Goal: Task Accomplishment & Management: Manage account settings

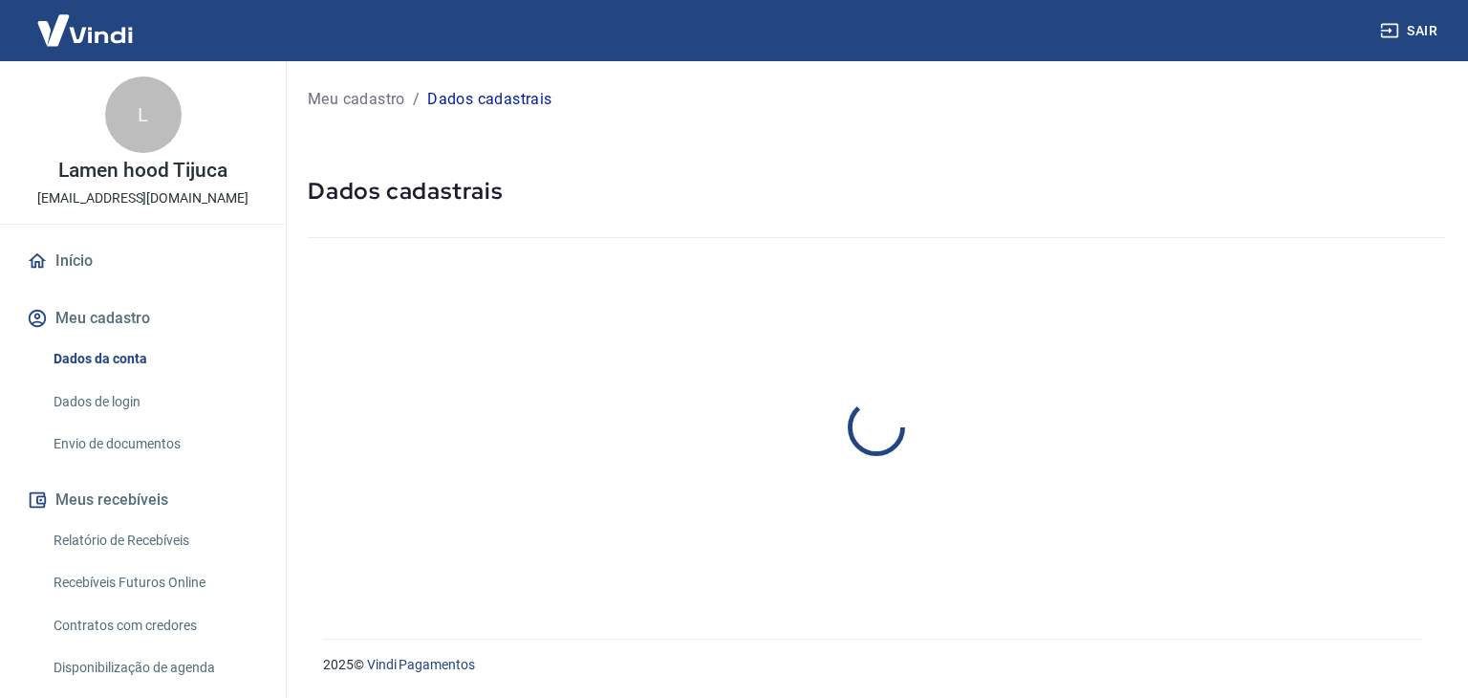
select select "RJ"
select select "business"
select select "RJ"
select select "business"
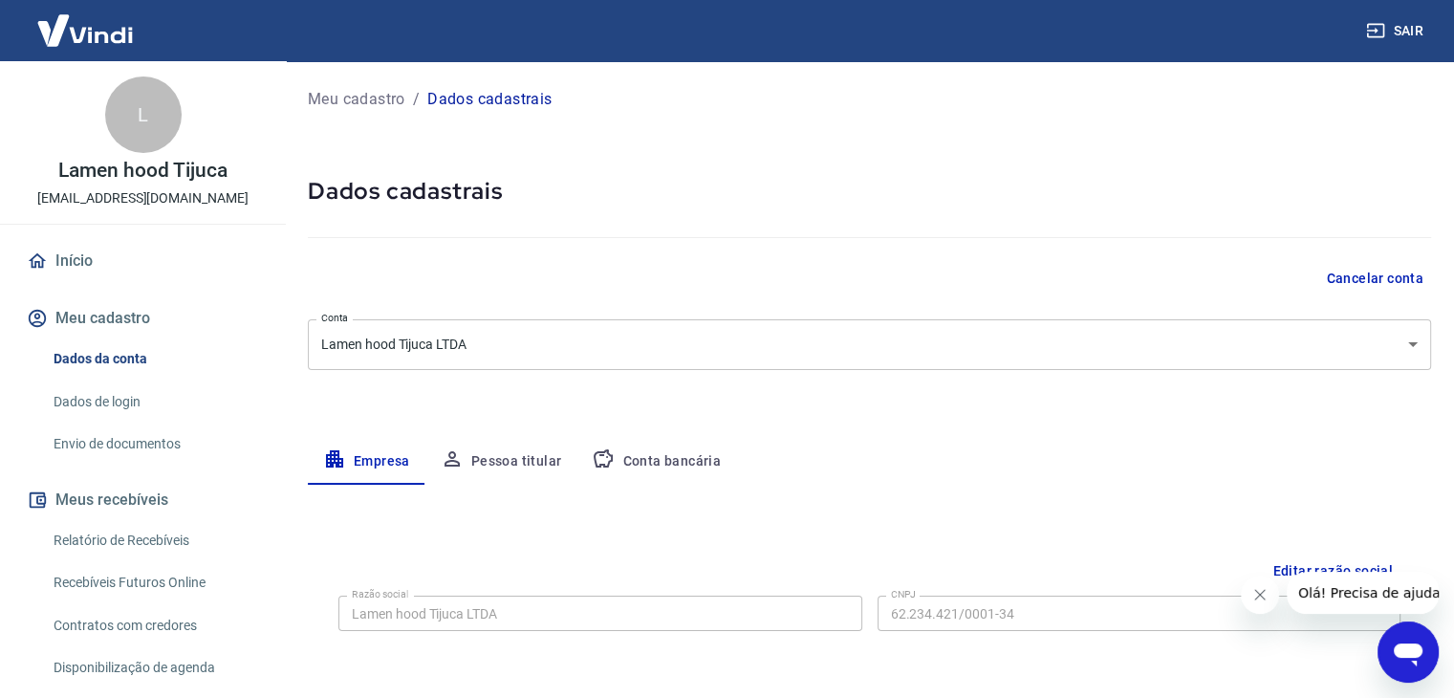
click at [635, 457] on button "Conta bancária" at bounding box center [656, 462] width 160 height 46
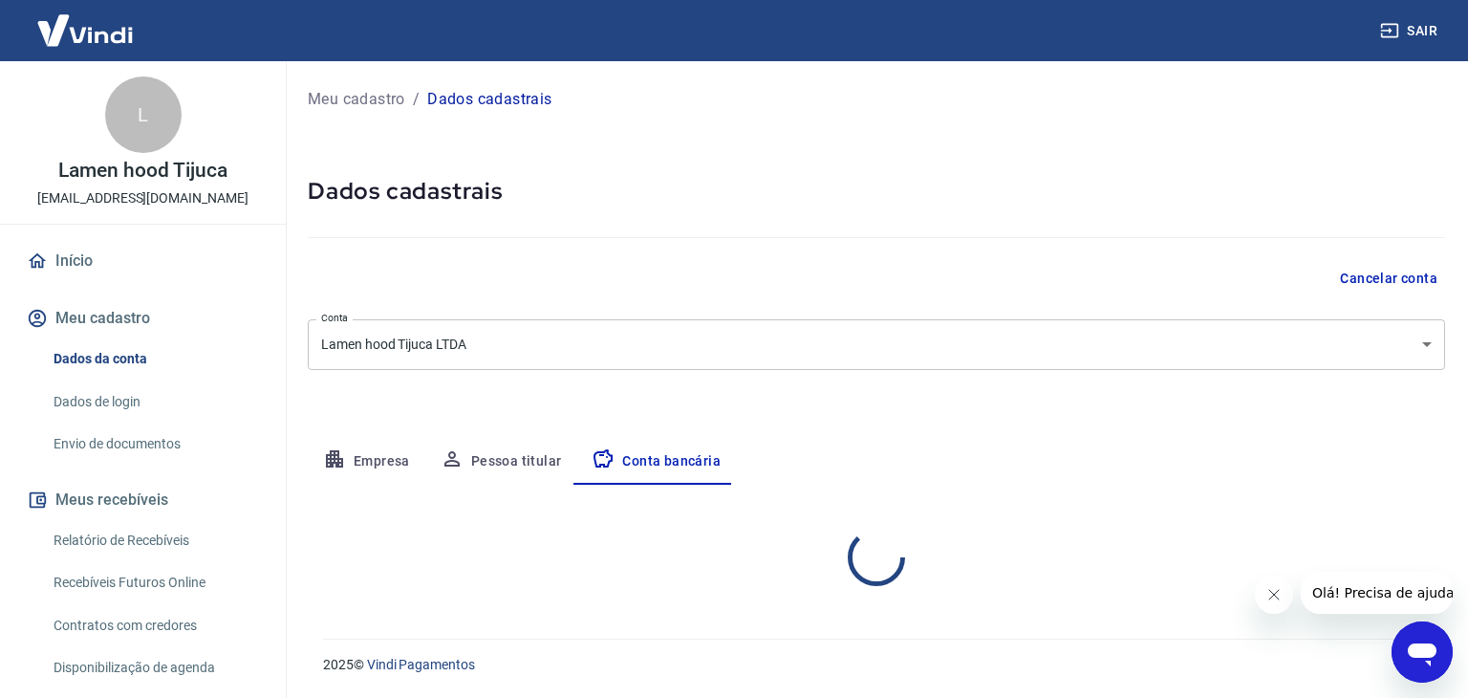
select select "1"
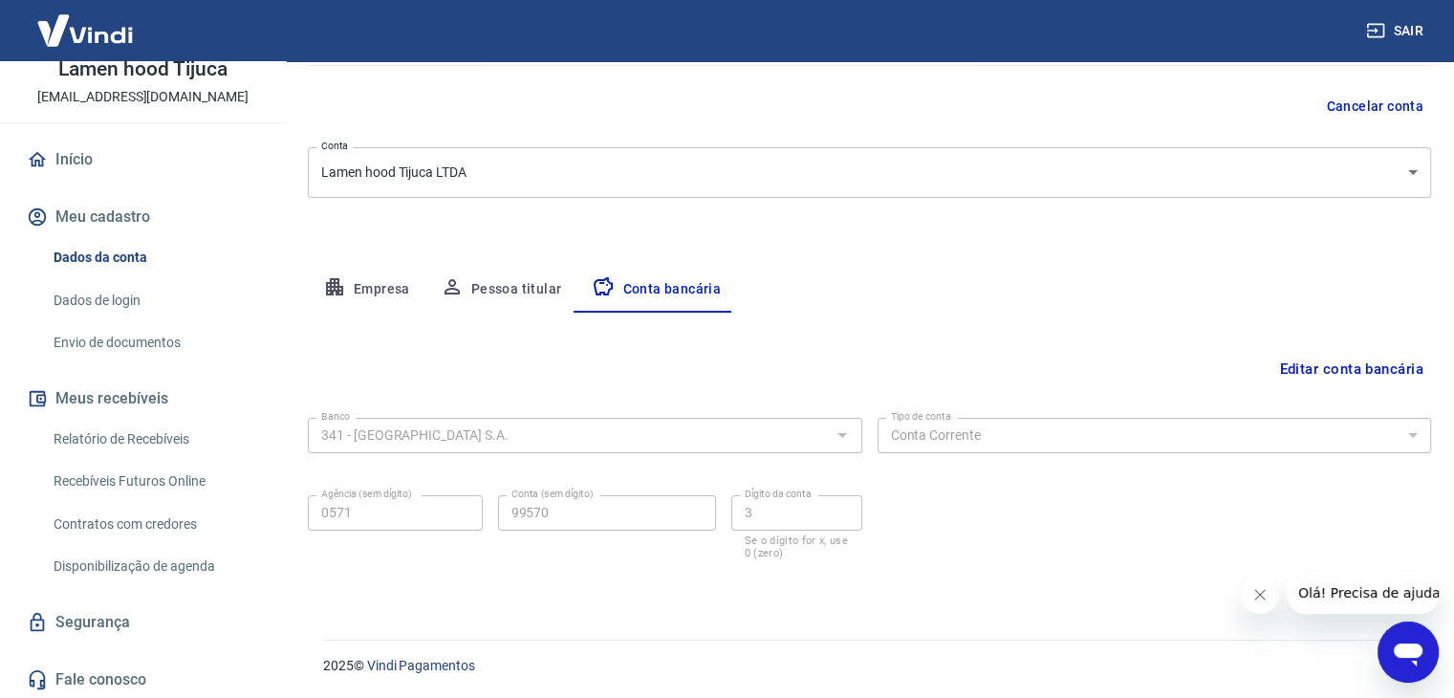
scroll to position [103, 0]
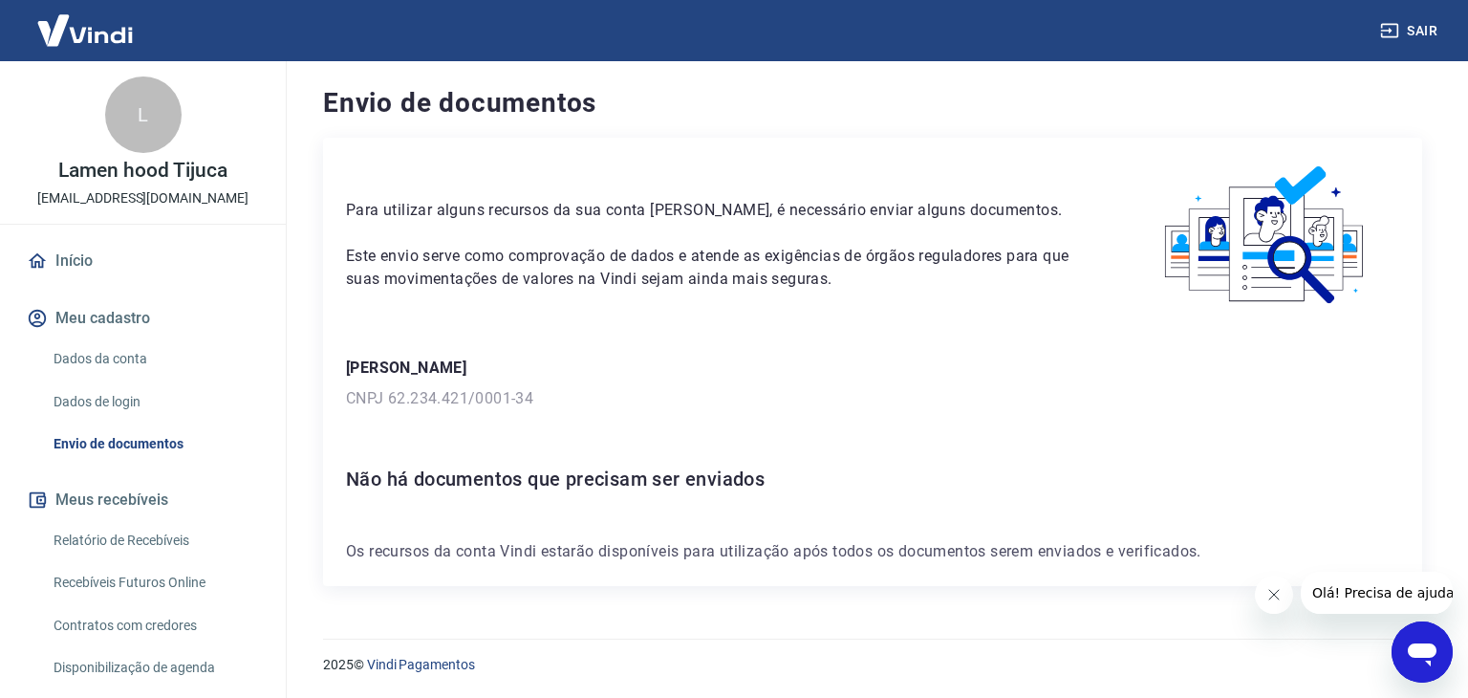
click at [1418, 652] on icon "Abrir janela de mensagens" at bounding box center [1422, 654] width 29 height 23
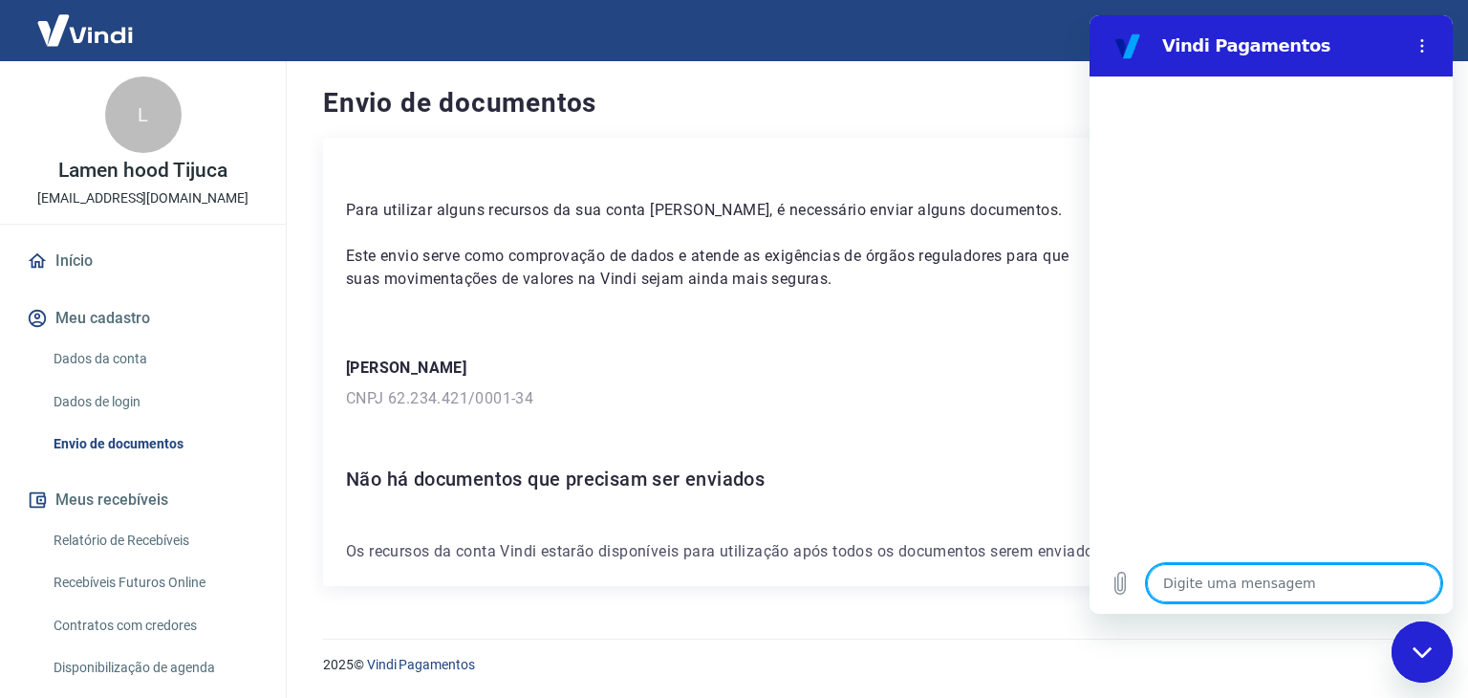
type textarea "x"
type textarea "O"
type textarea "x"
type textarea "Ol"
type textarea "x"
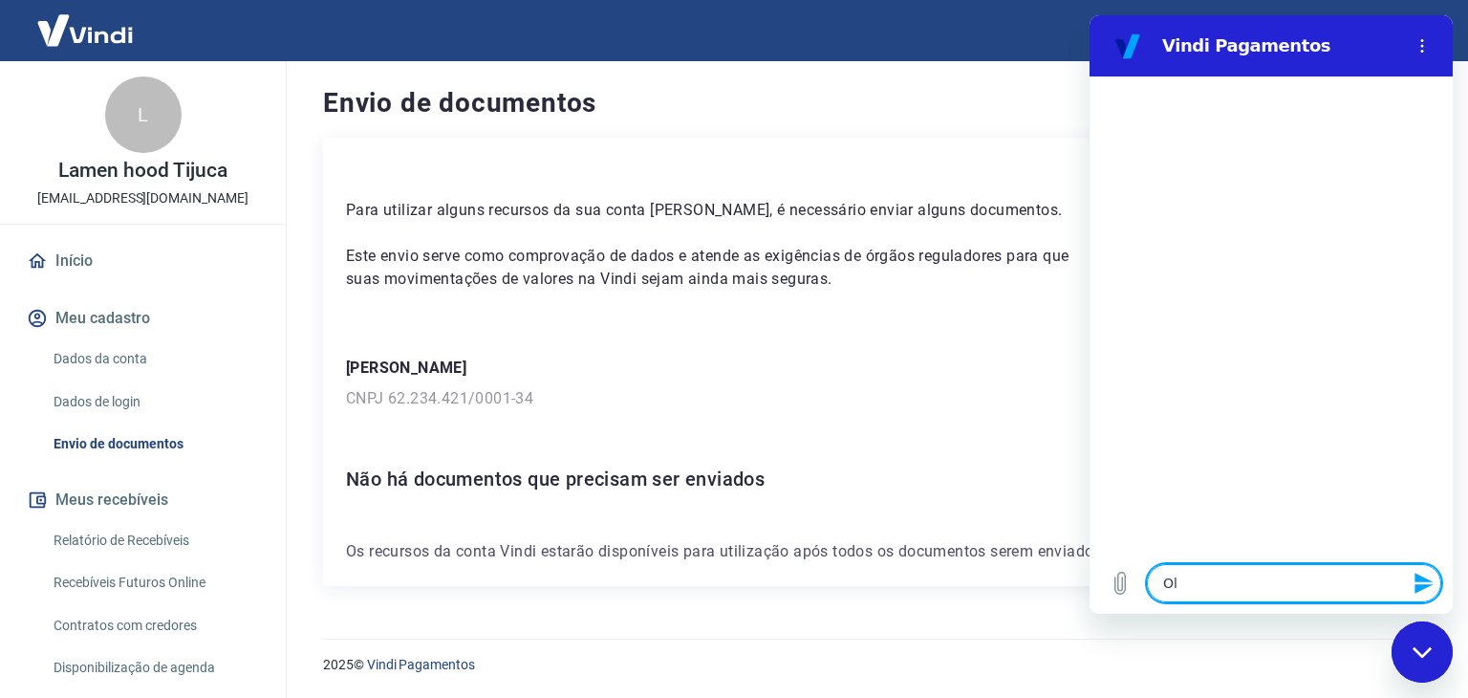
type textarea "Olá"
type textarea "x"
type textarea "Olá7"
type textarea "x"
type textarea "Olá"
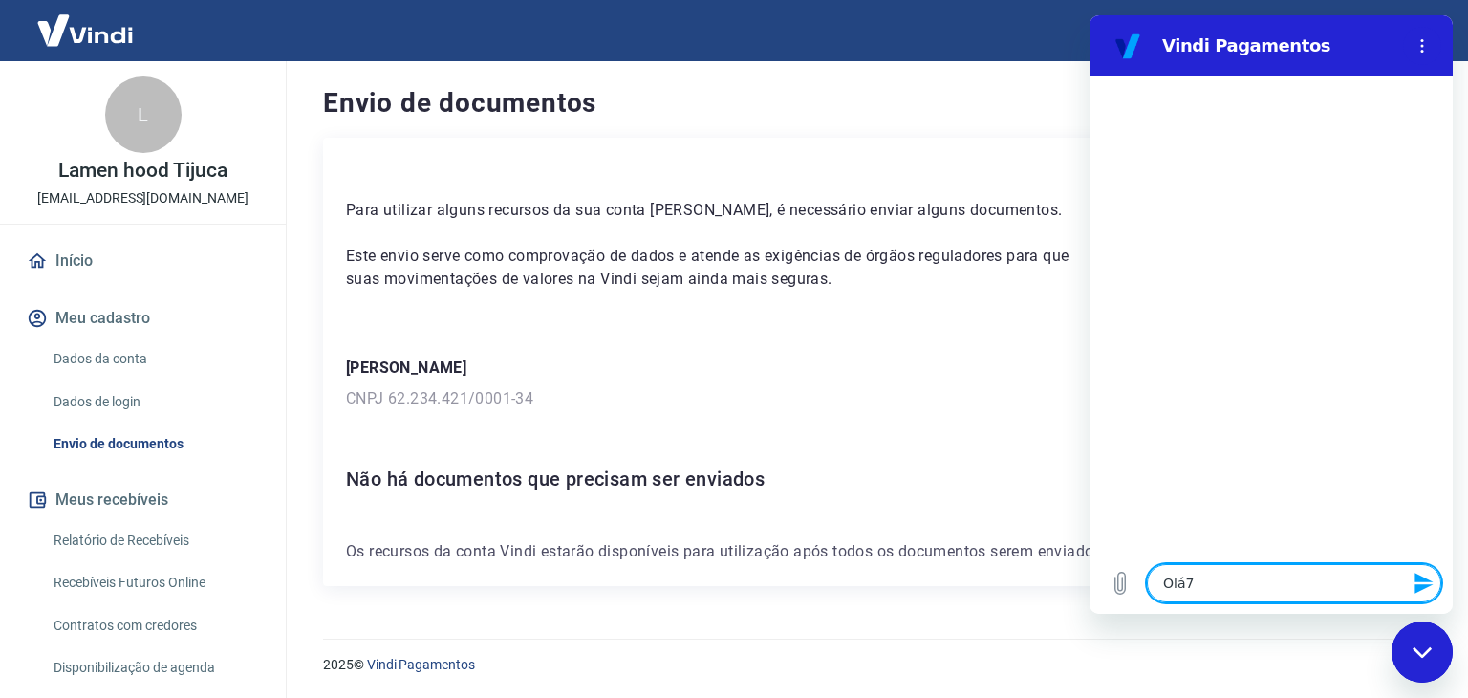
type textarea "x"
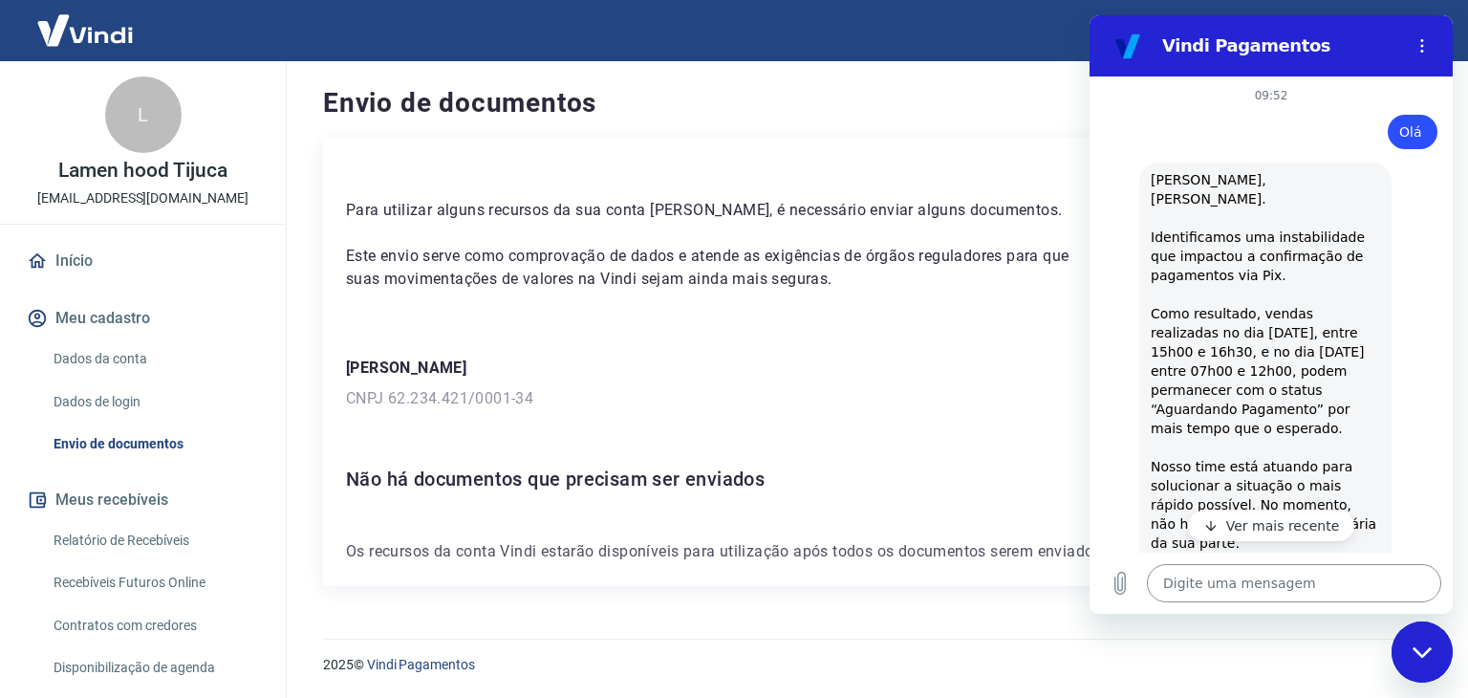
type textarea "x"
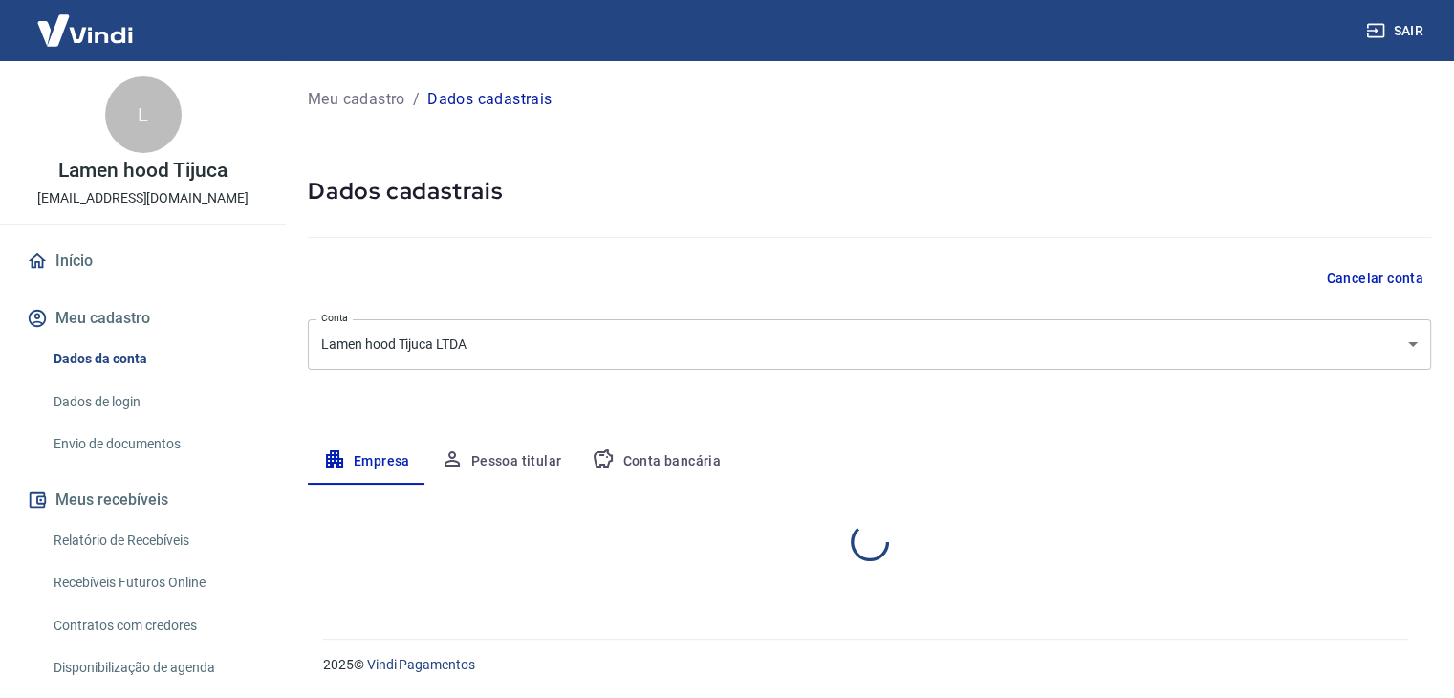
select select "RJ"
select select "business"
